Goal: Task Accomplishment & Management: Complete application form

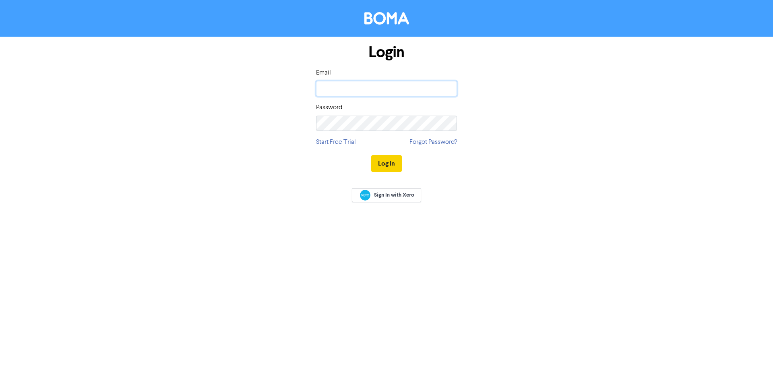
type input "[PERSON_NAME][EMAIL_ADDRESS][DOMAIN_NAME]"
click at [384, 163] on button "Log In" at bounding box center [386, 163] width 31 height 17
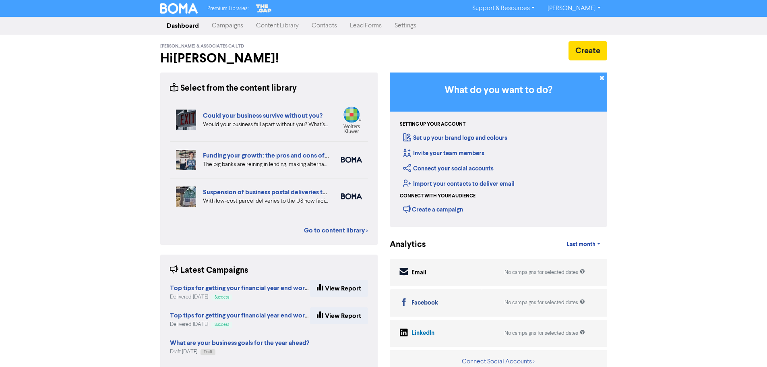
click at [330, 25] on link "Contacts" at bounding box center [324, 26] width 38 height 16
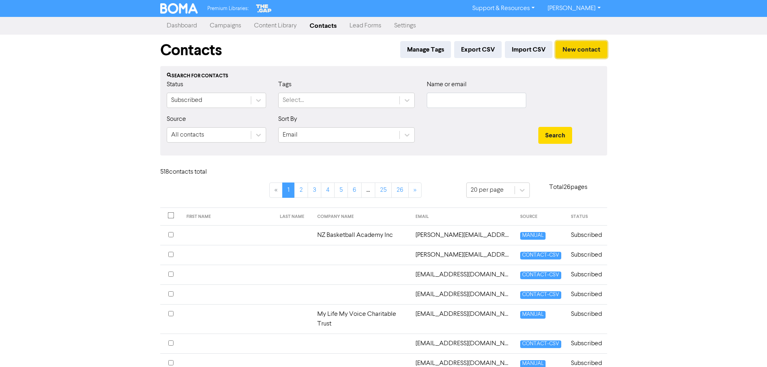
click at [577, 50] on button "New contact" at bounding box center [581, 49] width 52 height 17
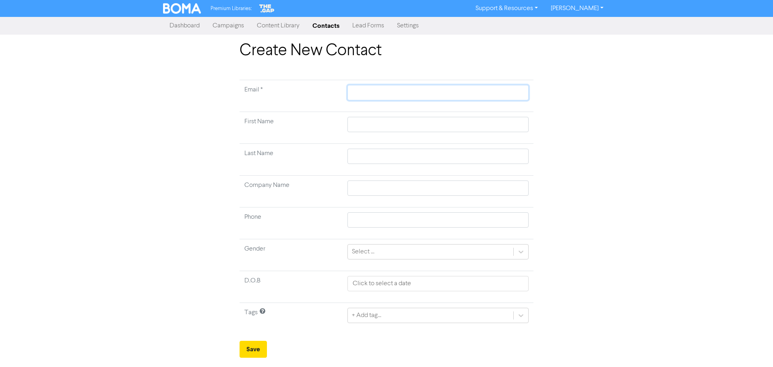
paste input "[PERSON_NAME][EMAIL_ADDRESS][PERSON_NAME][DOMAIN_NAME]"
type input "[PERSON_NAME][EMAIL_ADDRESS][PERSON_NAME][DOMAIN_NAME]"
click at [368, 125] on input "text" at bounding box center [437, 124] width 181 height 15
type input "T"
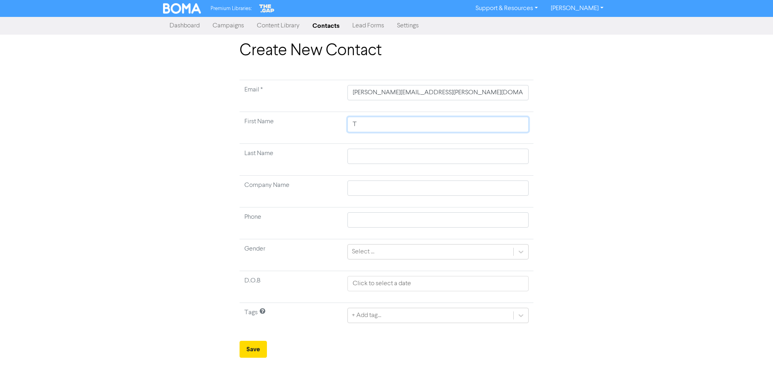
type input "To"
type input "Ton"
type input "[PERSON_NAME]"
type input "B"
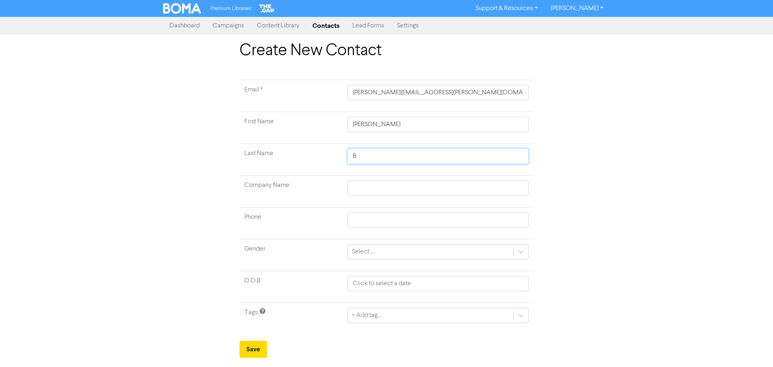
type input "Br"
type input "Bro"
type input "Brow"
type input "Brown"
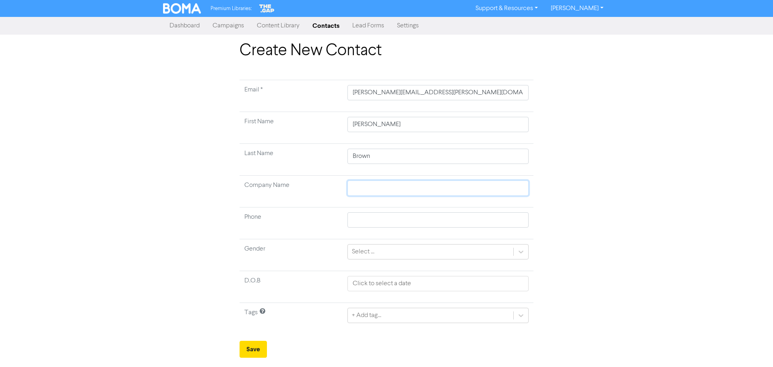
type input "A"
type input "AD"
type input "A"
type input "A D"
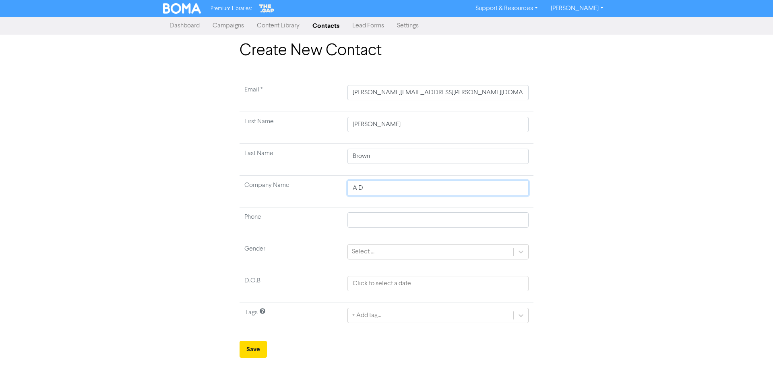
type input "A D"
type input "A D BN"
type input "A D BNr"
type input "A D BN"
type input "A D B"
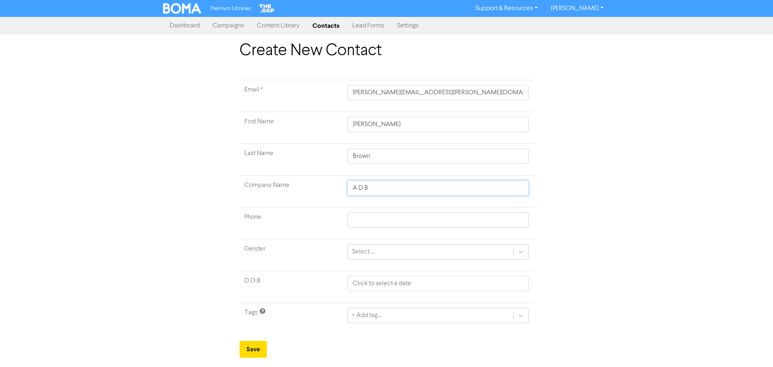
type input "A D Br"
type input "A D Bro"
type input "A D Brow"
type input "A D Brown"
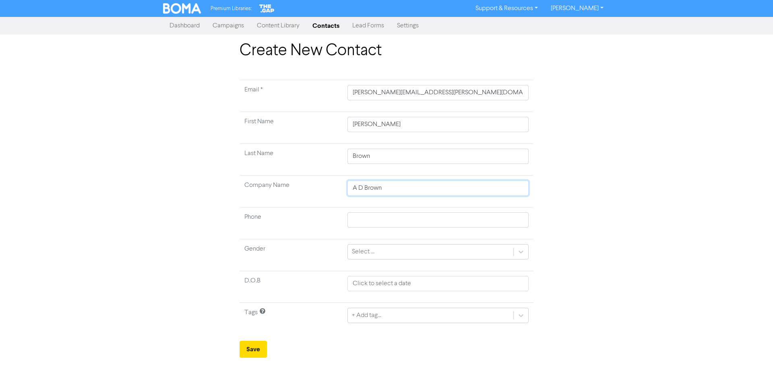
type input "A D Brown L"
type input "A D [PERSON_NAME]"
type input "A D [PERSON_NAME] [PERSON_NAME]"
type input "A D Brown Limi"
type input "A D Brown Limit"
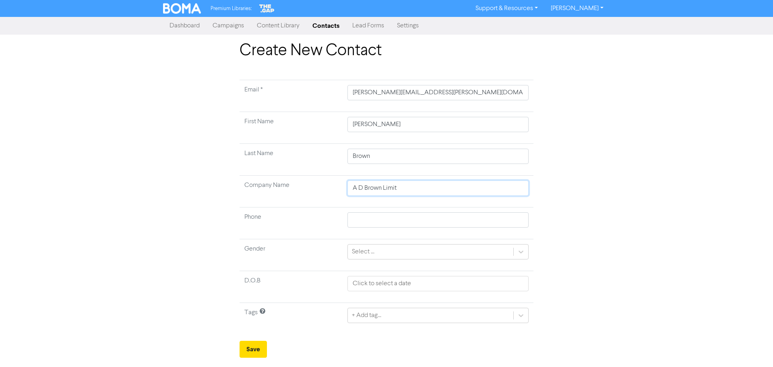
type input "A D Brown Limite"
type input "A D Brown Limited"
click at [252, 350] on button "Save" at bounding box center [252, 348] width 27 height 17
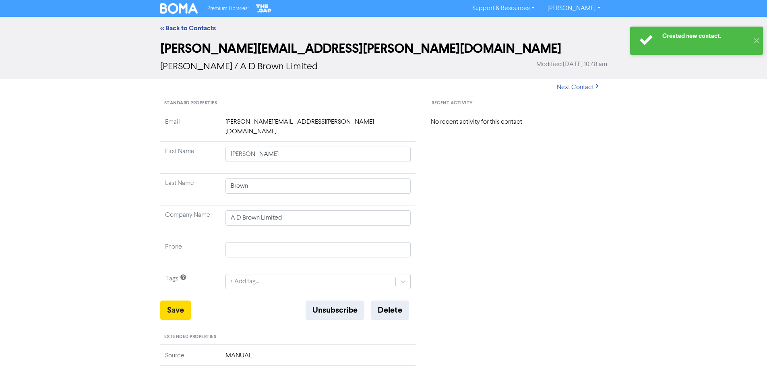
click at [586, 9] on link "[PERSON_NAME]" at bounding box center [574, 8] width 66 height 13
click at [579, 27] on button "Log Out" at bounding box center [573, 24] width 64 height 10
